Goal: Download file/media

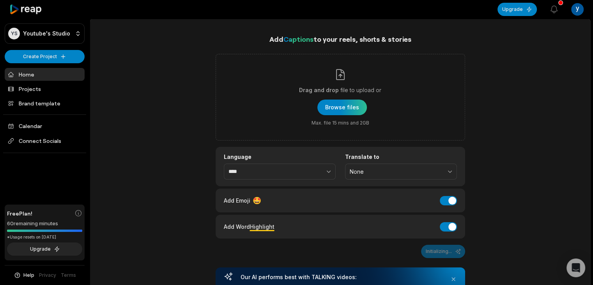
click at [134, 118] on div "Add Captions to your reels, shorts & stories Drag and drop file to upload or Br…" at bounding box center [340, 285] width 500 height 503
click at [48, 74] on link "Home" at bounding box center [45, 74] width 80 height 13
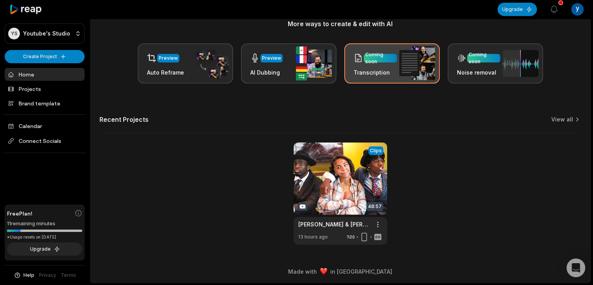
scroll to position [104, 0]
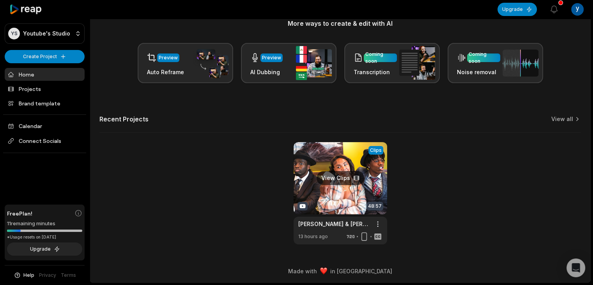
click at [341, 195] on link at bounding box center [341, 193] width 94 height 102
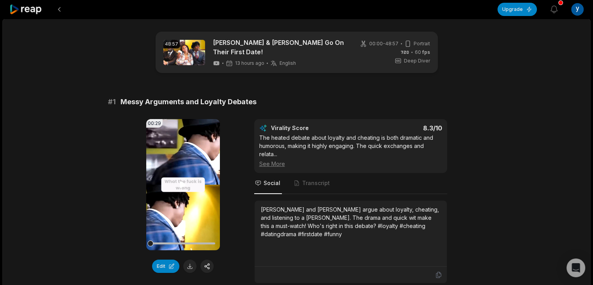
click at [178, 188] on video "Your browser does not support mp4 format." at bounding box center [183, 184] width 74 height 131
click at [180, 180] on icon at bounding box center [182, 184] width 9 height 9
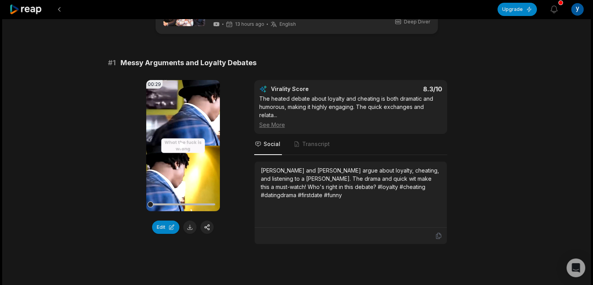
click at [156, 190] on video "Your browser does not support mp4 format." at bounding box center [183, 145] width 74 height 131
click at [190, 222] on button at bounding box center [189, 226] width 13 height 13
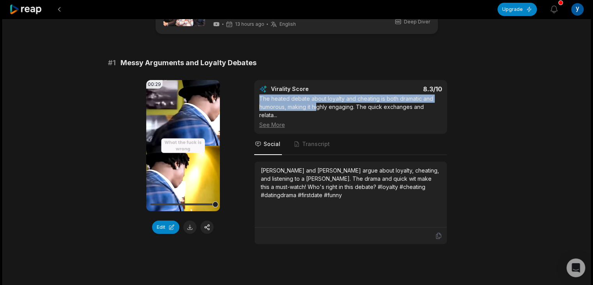
drag, startPoint x: 258, startPoint y: 96, endPoint x: 318, endPoint y: 101, distance: 60.3
click at [318, 101] on div "Virality Score 8.3 /10 The heated debate about loyalty and cheating is both dra…" at bounding box center [350, 107] width 193 height 54
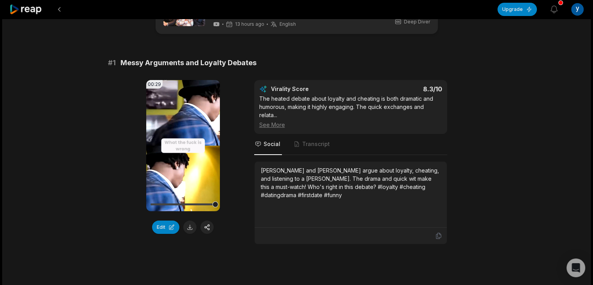
click at [278, 123] on div "See More" at bounding box center [350, 124] width 183 height 8
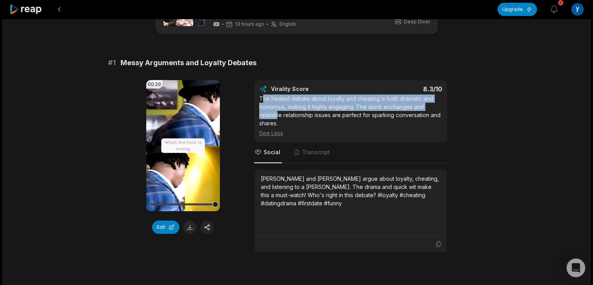
drag, startPoint x: 261, startPoint y: 96, endPoint x: 276, endPoint y: 113, distance: 22.3
click at [276, 113] on div "The heated debate about loyalty and cheating is both dramatic and humorous, mak…" at bounding box center [350, 115] width 183 height 42
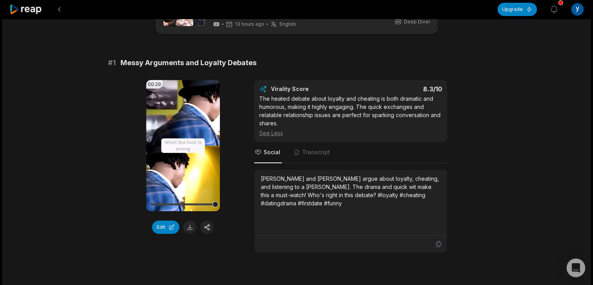
click at [260, 90] on div "Virality Score 8.3 /10 The heated debate about loyalty and cheating is both dra…" at bounding box center [350, 111] width 183 height 52
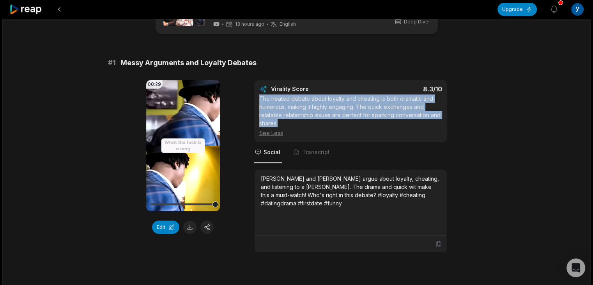
drag, startPoint x: 258, startPoint y: 92, endPoint x: 282, endPoint y: 120, distance: 37.3
click at [282, 120] on div "Virality Score 8.3 /10 The heated debate about loyalty and cheating is both dra…" at bounding box center [350, 111] width 193 height 62
copy div "The heated debate about loyalty and cheating is both dramatic and humorous, mak…"
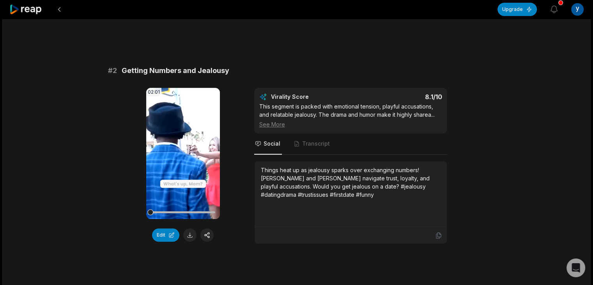
scroll to position [234, 0]
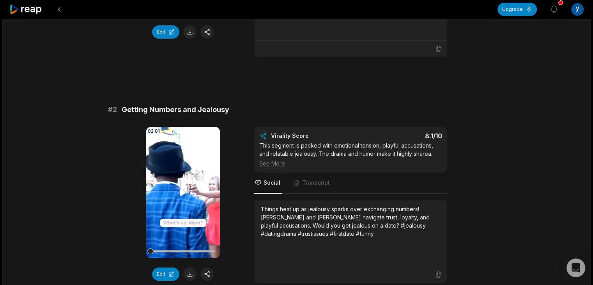
click at [175, 188] on video "Your browser does not support mp4 format." at bounding box center [183, 192] width 74 height 131
click at [184, 182] on video "Your browser does not support mp4 format." at bounding box center [183, 192] width 74 height 131
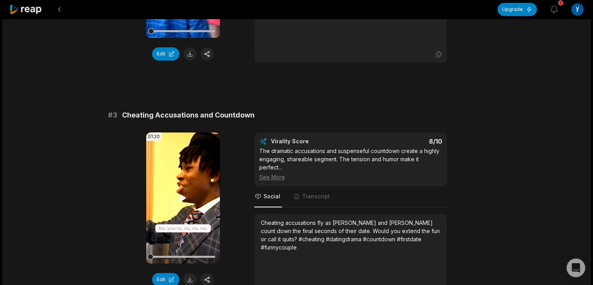
scroll to position [468, 0]
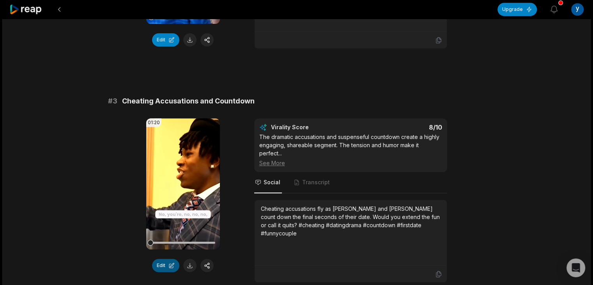
click at [170, 261] on button "Edit" at bounding box center [165, 264] width 27 height 13
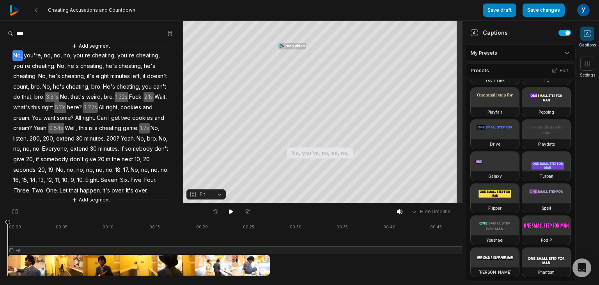
scroll to position [195, 0]
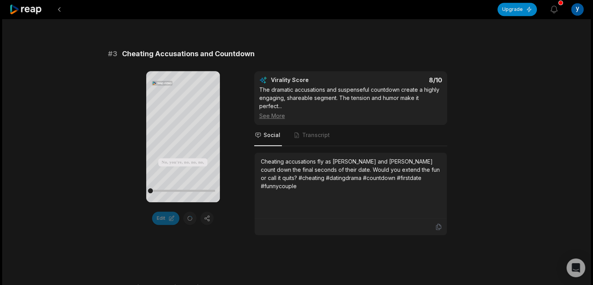
click at [281, 111] on div "See More" at bounding box center [350, 115] width 183 height 8
click at [279, 112] on div "See Less" at bounding box center [350, 115] width 183 height 8
